Goal: Transaction & Acquisition: Download file/media

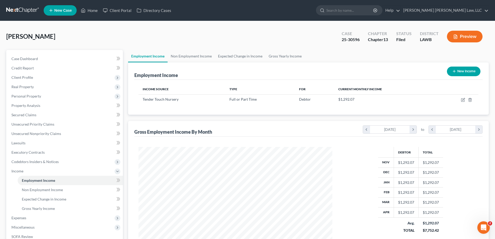
scroll to position [97, 204]
click at [94, 9] on link "Home" at bounding box center [89, 10] width 22 height 9
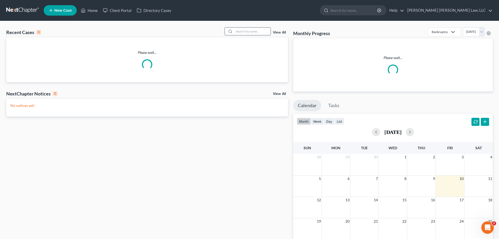
click at [257, 28] on input "search" at bounding box center [252, 32] width 36 height 8
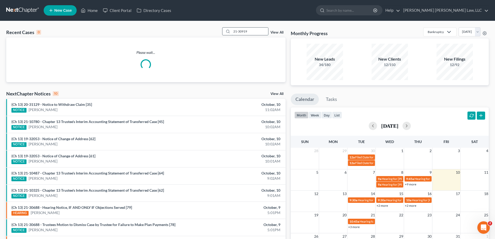
type input "21-30919"
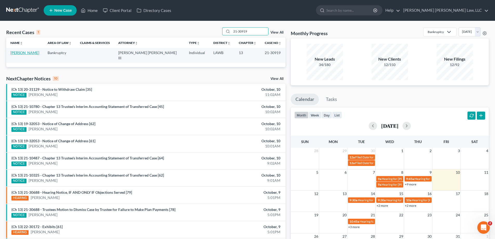
click at [24, 53] on link "[PERSON_NAME]" at bounding box center [24, 52] width 29 height 4
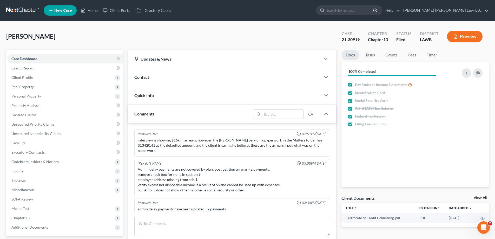
scroll to position [18, 0]
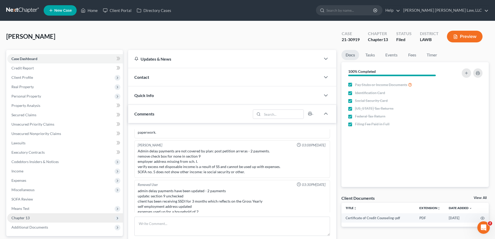
click at [29, 215] on span "Chapter 13" at bounding box center [20, 217] width 18 height 4
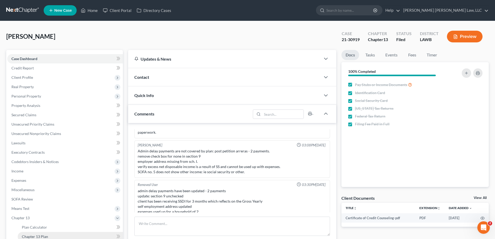
scroll to position [52, 0]
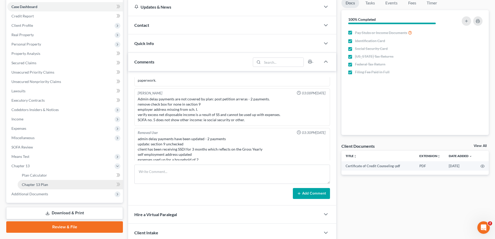
click at [43, 183] on span "Chapter 13 Plan" at bounding box center [35, 184] width 26 height 4
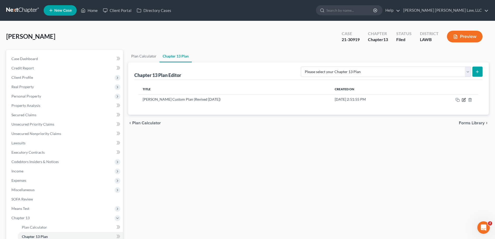
drag, startPoint x: 465, startPoint y: 100, endPoint x: 446, endPoint y: 122, distance: 29.1
click at [464, 100] on icon "button" at bounding box center [464, 100] width 4 height 4
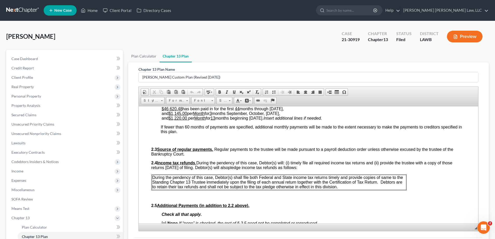
scroll to position [182, 0]
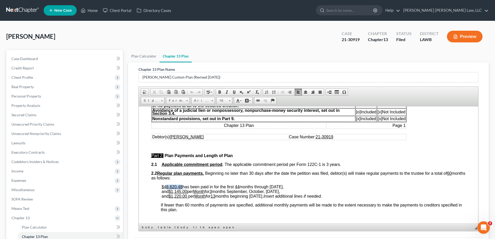
drag, startPoint x: 166, startPoint y: 187, endPoint x: 181, endPoint y: 185, distance: 15.6
click at [181, 185] on u "$46,620.48" at bounding box center [172, 186] width 21 height 4
click at [240, 186] on u "44" at bounding box center [237, 186] width 5 height 4
click at [269, 178] on p "2.2 Regular plan payments. Beginning no later than 30 days after the date the p…" at bounding box center [308, 175] width 314 height 9
click at [305, 206] on span "If fewer than 60 months of payments are specified, additional monthly payments …" at bounding box center [311, 206] width 301 height 9
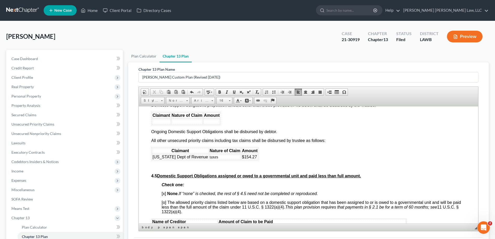
scroll to position [1065, 0]
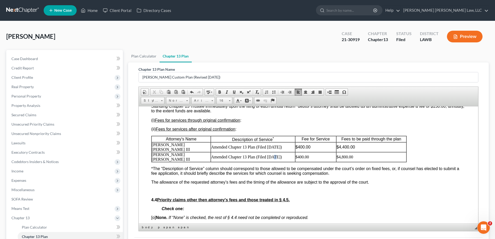
click at [274, 152] on td "Amended Chapter 13 Plan (Filed [DATE])" at bounding box center [253, 157] width 84 height 10
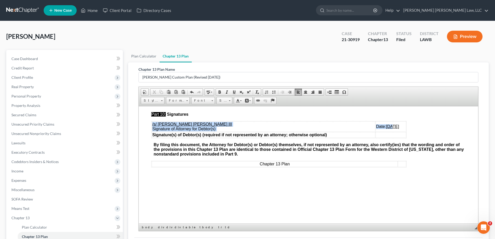
scroll to position [1804, 0]
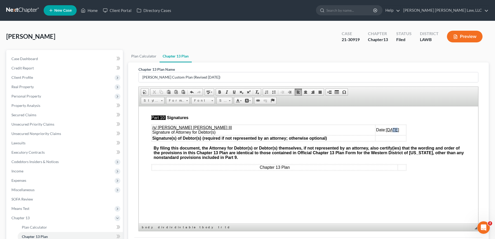
drag, startPoint x: 383, startPoint y: 110, endPoint x: 387, endPoint y: 123, distance: 13.3
click at [387, 127] on u "[DATE]" at bounding box center [392, 129] width 13 height 4
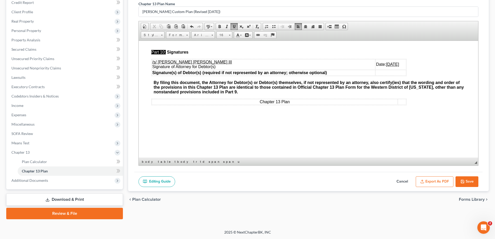
click at [471, 186] on button "Save" at bounding box center [466, 181] width 23 height 11
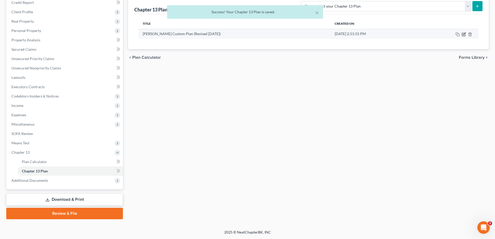
click at [463, 35] on icon "button" at bounding box center [464, 34] width 4 height 4
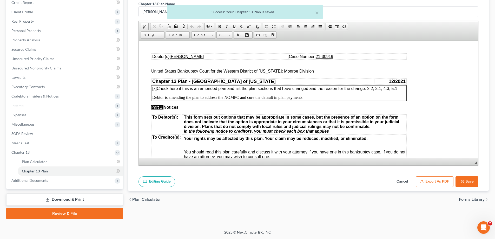
scroll to position [0, 0]
click at [423, 181] on icon "button" at bounding box center [422, 181] width 4 height 4
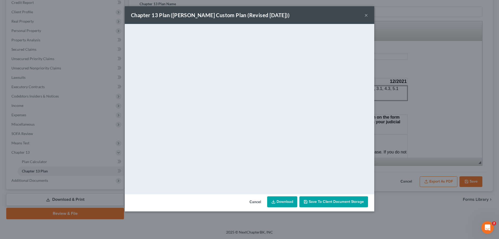
drag, startPoint x: 364, startPoint y: 15, endPoint x: 385, endPoint y: 49, distance: 40.0
click at [365, 15] on button "×" at bounding box center [366, 15] width 4 height 6
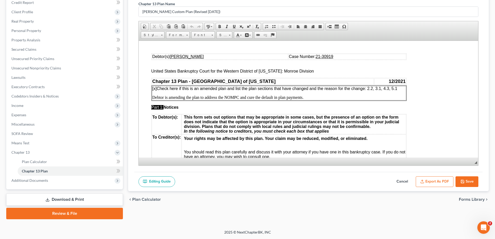
drag, startPoint x: 467, startPoint y: 181, endPoint x: 140, endPoint y: 91, distance: 339.1
click at [467, 181] on button "Save" at bounding box center [466, 181] width 23 height 11
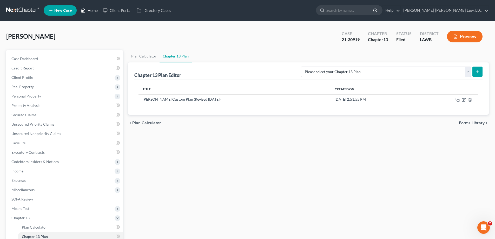
click at [92, 7] on link "Home" at bounding box center [89, 10] width 22 height 9
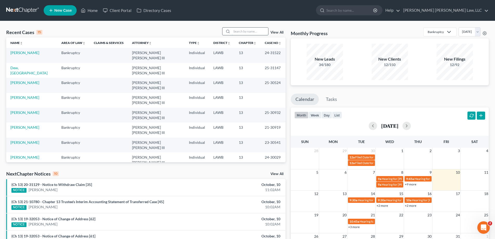
click at [258, 31] on input "search" at bounding box center [250, 32] width 36 height 8
type input "25-30596"
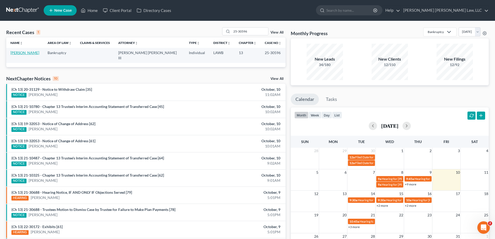
click at [34, 55] on link "[PERSON_NAME]" at bounding box center [24, 52] width 29 height 4
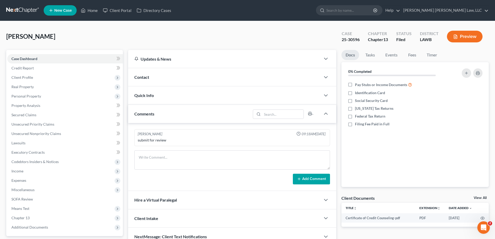
scroll to position [47, 0]
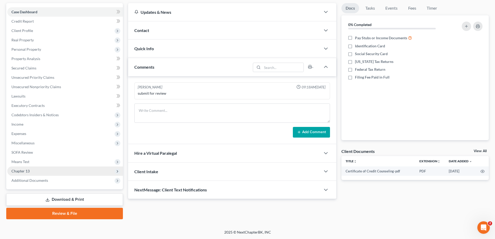
click at [25, 173] on span "Chapter 13" at bounding box center [20, 171] width 18 height 4
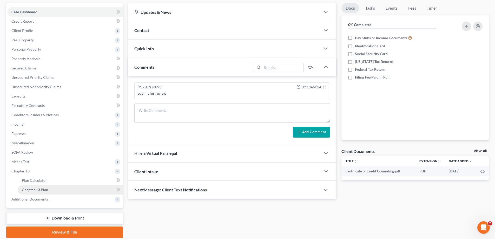
click at [40, 190] on span "Chapter 13 Plan" at bounding box center [35, 189] width 26 height 4
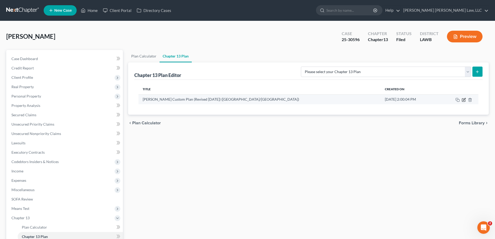
click at [464, 99] on icon "button" at bounding box center [464, 99] width 2 height 2
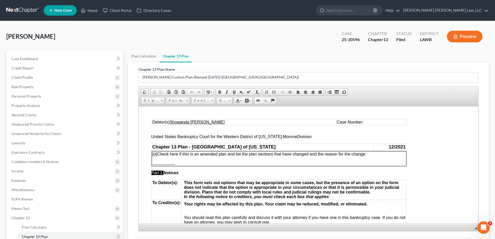
click at [363, 122] on span "Case Number:" at bounding box center [350, 121] width 27 height 4
click at [360, 121] on span "Case Number:" at bounding box center [350, 121] width 27 height 4
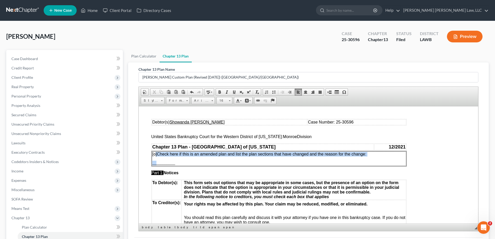
click at [156, 156] on td "[o] Check here if this is an amended plan and list the plan sections that have …" at bounding box center [279, 158] width 254 height 15
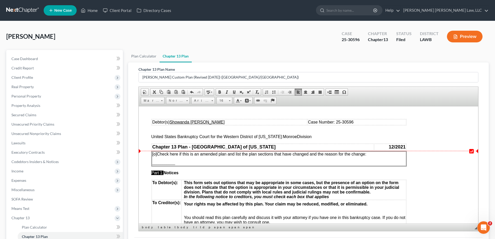
click at [154, 155] on span "[o]" at bounding box center [154, 153] width 5 height 4
click at [155, 156] on p "[o] Check here if this is an amended plan and list the plan sections that have …" at bounding box center [278, 153] width 253 height 5
drag, startPoint x: 153, startPoint y: 163, endPoint x: 180, endPoint y: 162, distance: 27.3
click at [180, 162] on p "___________" at bounding box center [278, 162] width 253 height 5
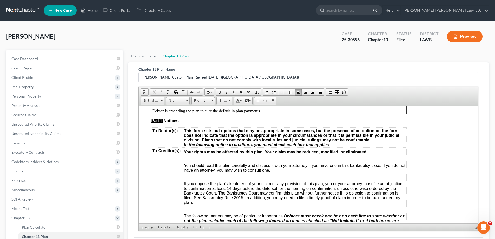
scroll to position [130, 0]
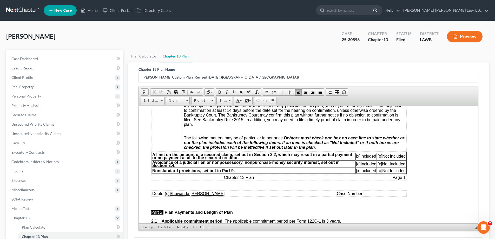
click at [362, 194] on span "Case Number:" at bounding box center [350, 193] width 27 height 4
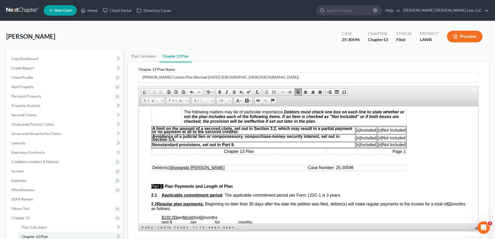
scroll to position [208, 0]
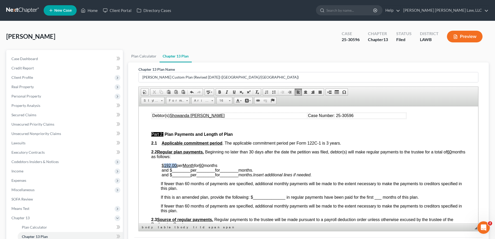
drag, startPoint x: 164, startPoint y: 165, endPoint x: 176, endPoint y: 166, distance: 11.7
click at [176, 166] on u "$192.00" at bounding box center [169, 165] width 15 height 4
drag, startPoint x: 230, startPoint y: 165, endPoint x: 255, endPoint y: 166, distance: 25.0
click at [255, 166] on p "$384.00 has been paid in for the first per Month for 60 months and $ ________ p…" at bounding box center [314, 170] width 304 height 14
click at [234, 166] on u "60" at bounding box center [231, 165] width 5 height 4
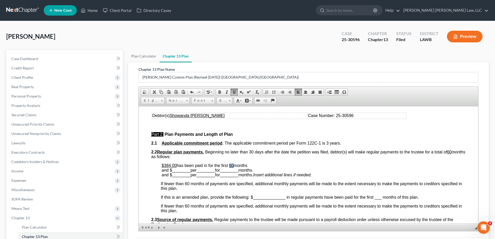
drag, startPoint x: 230, startPoint y: 164, endPoint x: 235, endPoint y: 165, distance: 4.5
click at [235, 165] on p "$384.00 has been paid in for the first 60 months and $ ________ per ________ fo…" at bounding box center [314, 170] width 304 height 14
click at [253, 168] on span "months and $ ________ per ________ for ________ months." at bounding box center [207, 167] width 91 height 9
click at [253, 167] on span "months and $ ________ per ________ for ________ months." at bounding box center [207, 167] width 91 height 9
drag, startPoint x: 172, startPoint y: 171, endPoint x: 190, endPoint y: 171, distance: 18.2
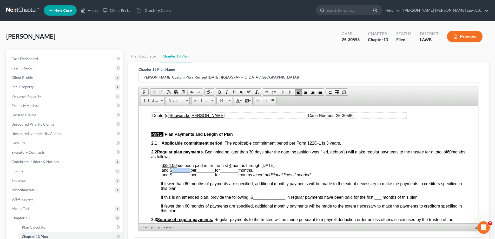
click at [190, 171] on span "months through [DATE], and $ ________ per ________ for ________ months." at bounding box center [219, 167] width 114 height 9
drag, startPoint x: 194, startPoint y: 170, endPoint x: 210, endPoint y: 171, distance: 16.7
click at [209, 171] on span "________" at bounding box center [200, 170] width 18 height 4
drag, startPoint x: 213, startPoint y: 170, endPoint x: 229, endPoint y: 171, distance: 16.1
click at [225, 171] on span "________" at bounding box center [216, 170] width 18 height 4
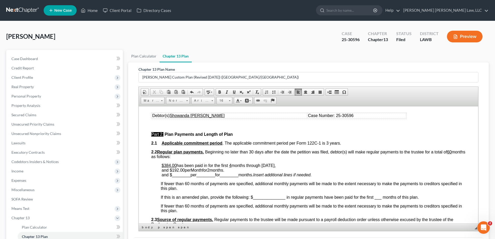
click at [228, 171] on span "months through [DATE], and $ 192.00 per Month for 2 months." at bounding box center [219, 167] width 114 height 9
click at [276, 170] on span "months through [DATE], and $ 192.00 per Month for 2 months October, [DATE] ." at bounding box center [219, 167] width 114 height 9
drag, startPoint x: 173, startPoint y: 176, endPoint x: 190, endPoint y: 176, distance: 17.7
click at [190, 176] on span "and $ ________ per ________ for ________ months." at bounding box center [207, 174] width 91 height 4
drag, startPoint x: 195, startPoint y: 175, endPoint x: 210, endPoint y: 175, distance: 15.3
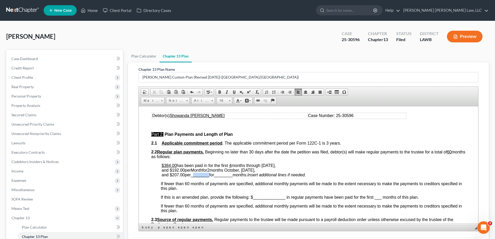
click at [209, 175] on span "________" at bounding box center [200, 174] width 18 height 4
drag, startPoint x: 213, startPoint y: 174, endPoint x: 230, endPoint y: 175, distance: 16.9
click at [230, 175] on span "and $ 207.00 per Month for ________ months." at bounding box center [202, 174] width 80 height 4
click at [229, 176] on span "and $ 207.00 per Month for 54 months." at bounding box center [195, 174] width 67 height 4
drag, startPoint x: 170, startPoint y: 171, endPoint x: 184, endPoint y: 171, distance: 14.0
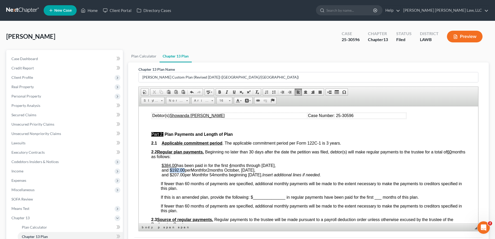
click at [184, 171] on span "months through [DATE], and $ 192.00 per Month for 2 months October, [DATE]," at bounding box center [219, 167] width 114 height 9
click at [236, 91] on span at bounding box center [234, 92] width 4 height 4
drag, startPoint x: 170, startPoint y: 174, endPoint x: 184, endPoint y: 175, distance: 13.8
click at [184, 175] on span "and $ 207.00 per Month for 54 months beginning [DATE]." at bounding box center [212, 174] width 101 height 4
click at [235, 90] on span at bounding box center [234, 92] width 4 height 4
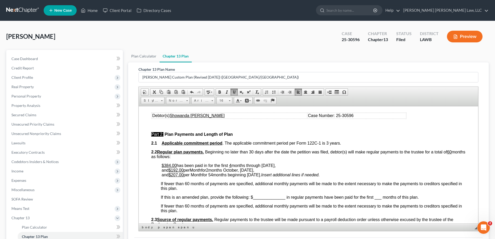
click at [208, 169] on span "2" at bounding box center [207, 170] width 2 height 4
click at [212, 170] on span "months through [DATE], and $ 192.00 per Month for 2 months October, [DATE]," at bounding box center [219, 167] width 114 height 9
drag, startPoint x: 234, startPoint y: 94, endPoint x: 90, endPoint y: 70, distance: 146.5
click at [234, 94] on link "Underline" at bounding box center [233, 92] width 7 height 7
drag, startPoint x: 216, startPoint y: 175, endPoint x: 212, endPoint y: 174, distance: 4.9
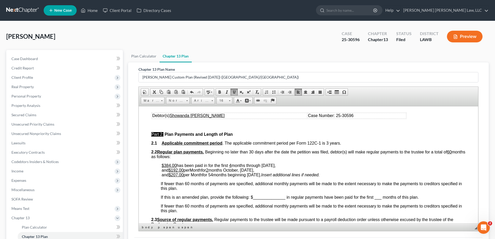
click at [212, 174] on span "and $ 207.00 per Month for 54 months beginning [DATE]." at bounding box center [211, 174] width 99 height 4
click at [234, 94] on span at bounding box center [234, 92] width 4 height 4
drag, startPoint x: 194, startPoint y: 171, endPoint x: 205, endPoint y: 169, distance: 11.0
click at [205, 169] on span "months through [DATE], and $ 192.00 per Month for 2 months October, [DATE]," at bounding box center [219, 167] width 114 height 9
click at [235, 91] on span at bounding box center [234, 92] width 4 height 4
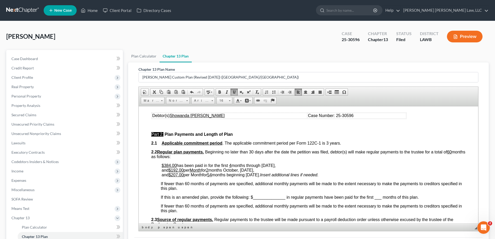
drag, startPoint x: 193, startPoint y: 173, endPoint x: 204, endPoint y: 176, distance: 11.1
click at [204, 176] on span "and $ 207.00 per Month for 54 months beginning [DATE]." at bounding box center [211, 174] width 98 height 4
click at [234, 94] on link "Underline" at bounding box center [233, 92] width 7 height 7
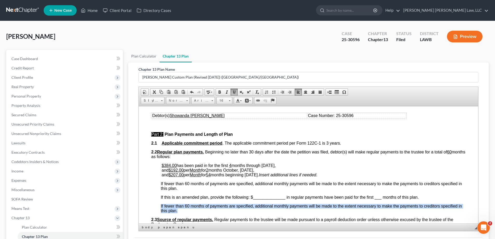
drag, startPoint x: 160, startPoint y: 204, endPoint x: 184, endPoint y: 209, distance: 25.0
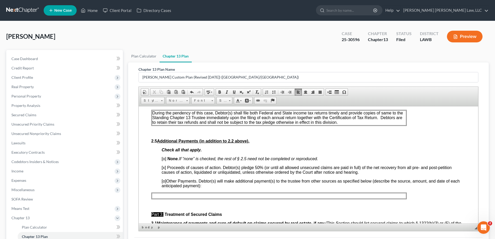
scroll to position [390, 0]
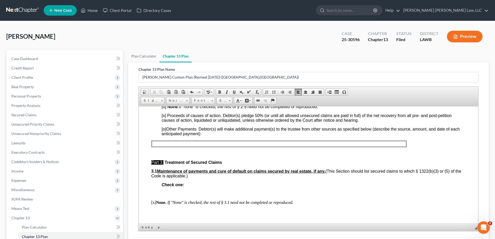
click at [346, 96] on span "Insert Insert Page Break for Printing Table Insert Special Character" at bounding box center [337, 92] width 24 height 9
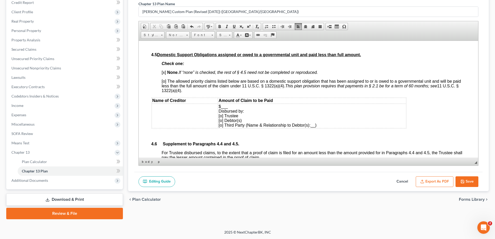
scroll to position [1195, 0]
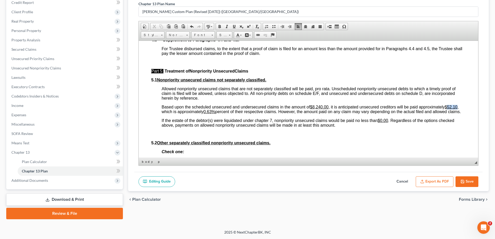
drag, startPoint x: 450, startPoint y: 116, endPoint x: 460, endPoint y: 116, distance: 9.6
click at [460, 114] on span "Based upon the scheduled unsecured and undersecured claims in the amount of $8,…" at bounding box center [311, 108] width 299 height 9
click at [211, 114] on u "0.63%" at bounding box center [209, 111] width 12 height 4
drag, startPoint x: 210, startPoint y: 121, endPoint x: 214, endPoint y: 122, distance: 4.4
click at [214, 114] on u "0.63%" at bounding box center [209, 111] width 12 height 4
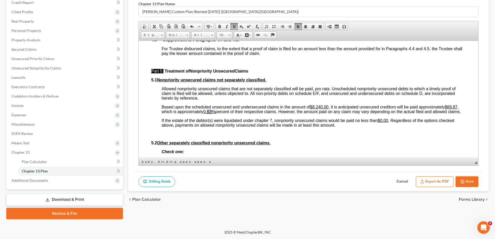
drag, startPoint x: 209, startPoint y: 120, endPoint x: 213, endPoint y: 121, distance: 3.8
click at [213, 114] on u "0.63%" at bounding box center [209, 111] width 12 height 4
drag, startPoint x: 316, startPoint y: 116, endPoint x: 329, endPoint y: 115, distance: 12.8
click at [328, 109] on u "$8,240.00" at bounding box center [319, 106] width 18 height 4
drag, startPoint x: 210, startPoint y: 121, endPoint x: 213, endPoint y: 122, distance: 2.9
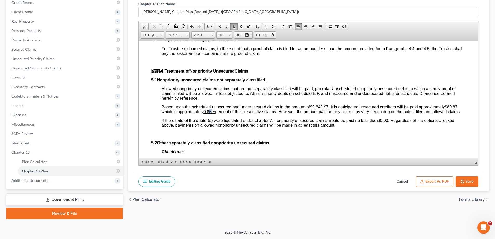
click at [213, 114] on u "0.85%" at bounding box center [209, 111] width 12 height 4
drag, startPoint x: 210, startPoint y: 120, endPoint x: 214, endPoint y: 121, distance: 4.5
click at [214, 114] on u "0.85%" at bounding box center [209, 111] width 12 height 4
click at [299, 114] on p "Based upon the scheduled unsecured and undersecured claims in the amount of $9,…" at bounding box center [314, 108] width 304 height 9
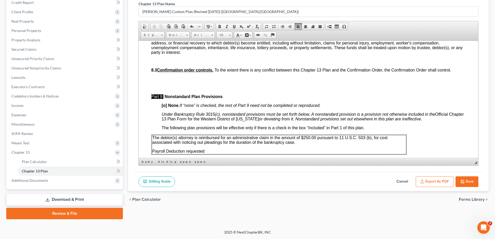
scroll to position [1533, 0]
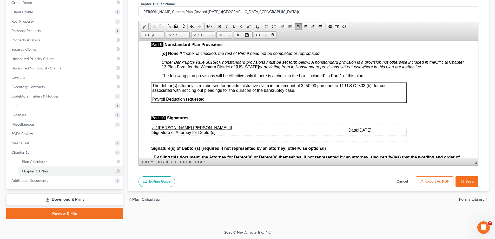
drag, startPoint x: 331, startPoint y: 144, endPoint x: 353, endPoint y: 142, distance: 21.3
click at [353, 135] on td "Date: [DATE]" at bounding box center [377, 130] width 58 height 10
click at [470, 181] on button "Save" at bounding box center [466, 181] width 23 height 11
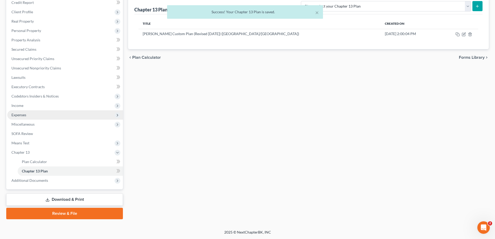
drag, startPoint x: 35, startPoint y: 115, endPoint x: 39, endPoint y: 118, distance: 4.4
click at [36, 115] on span "Expenses" at bounding box center [65, 114] width 116 height 9
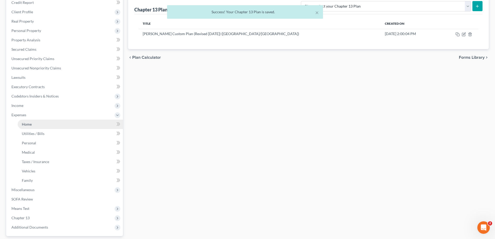
click at [43, 124] on link "Home" at bounding box center [70, 123] width 105 height 9
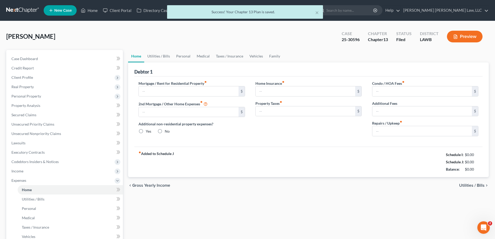
type input "400.00"
type input "0.00"
radio input "true"
type input "0.00"
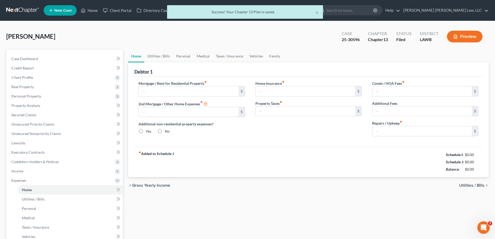
type input "0.00"
click at [249, 144] on div "Mortgage / Rent for Residential Property fiber_manual_record 400.00 $ 2nd Mortg…" at bounding box center [308, 111] width 348 height 70
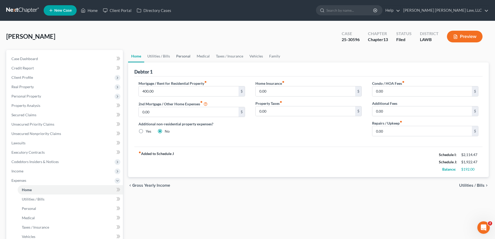
click at [182, 58] on link "Personal" at bounding box center [183, 56] width 21 height 12
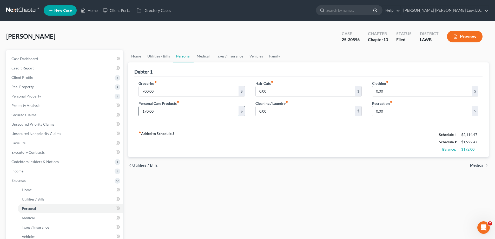
click at [160, 112] on input "170.00" at bounding box center [188, 111] width 99 height 10
click at [278, 188] on div "Home Utilities / Bills Personal Medical Taxes / Insurance Vehicles Family Debto…" at bounding box center [308, 190] width 366 height 281
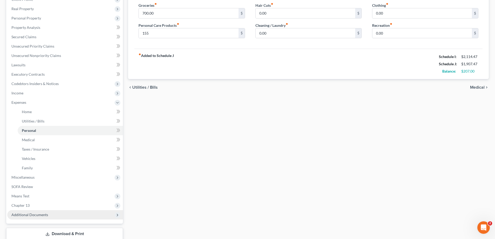
scroll to position [112, 0]
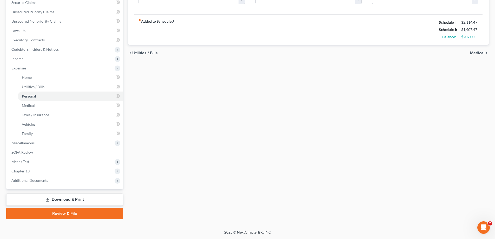
click at [66, 197] on link "Download & Print" at bounding box center [64, 199] width 117 height 12
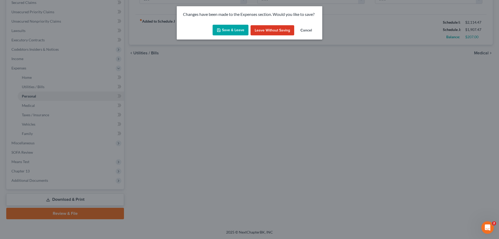
click at [231, 34] on button "Save & Leave" at bounding box center [230, 30] width 36 height 11
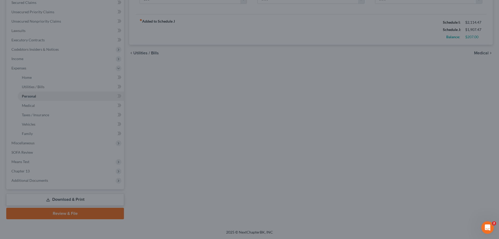
type input "155.00"
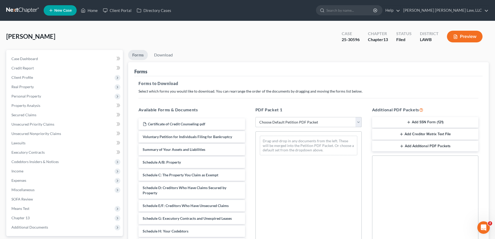
click at [274, 123] on select "Choose Default Petition PDF Packet Complete Bankruptcy Petition (all forms and …" at bounding box center [308, 122] width 106 height 10
select select "2"
click at [255, 117] on select "Choose Default Petition PDF Packet Complete Bankruptcy Petition (all forms and …" at bounding box center [308, 122] width 106 height 10
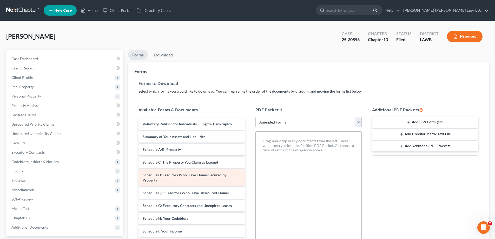
scroll to position [78, 0]
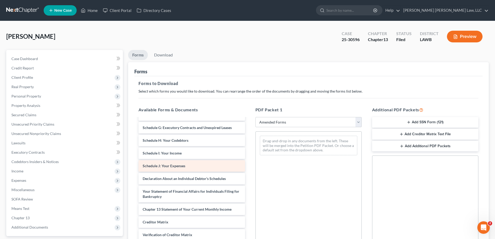
click at [249, 158] on div "Voluntary Petition for Individuals Filing for Bankruptcy Summary of Your Assets…" at bounding box center [191, 155] width 115 height 231
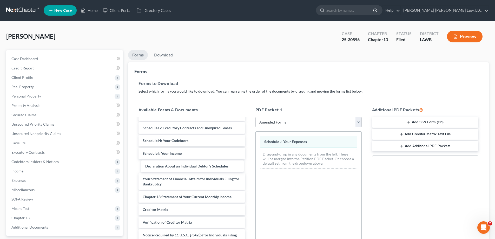
drag, startPoint x: 189, startPoint y: 168, endPoint x: 361, endPoint y: 165, distance: 171.7
click at [249, 170] on div "Declaration About an Individual Debtor's Schedules Voluntary Petition for Indiv…" at bounding box center [191, 150] width 115 height 218
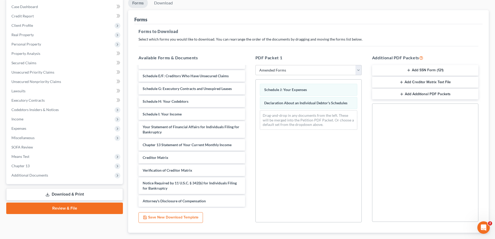
scroll to position [82, 0]
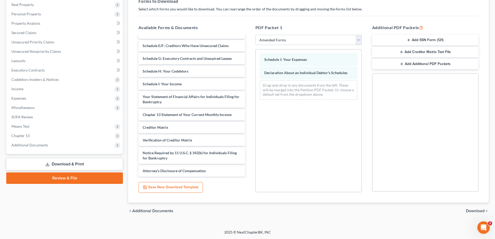
click at [473, 207] on div "chevron_left Additional Documents Download chevron_right" at bounding box center [308, 210] width 361 height 17
click at [473, 210] on span "Download" at bounding box center [475, 211] width 19 height 4
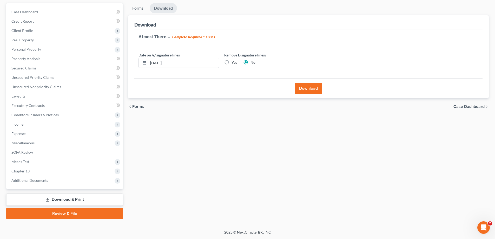
scroll to position [47, 0]
click at [310, 89] on button "Download" at bounding box center [308, 88] width 27 height 11
